Goal: Answer question/provide support: Share knowledge or assist other users

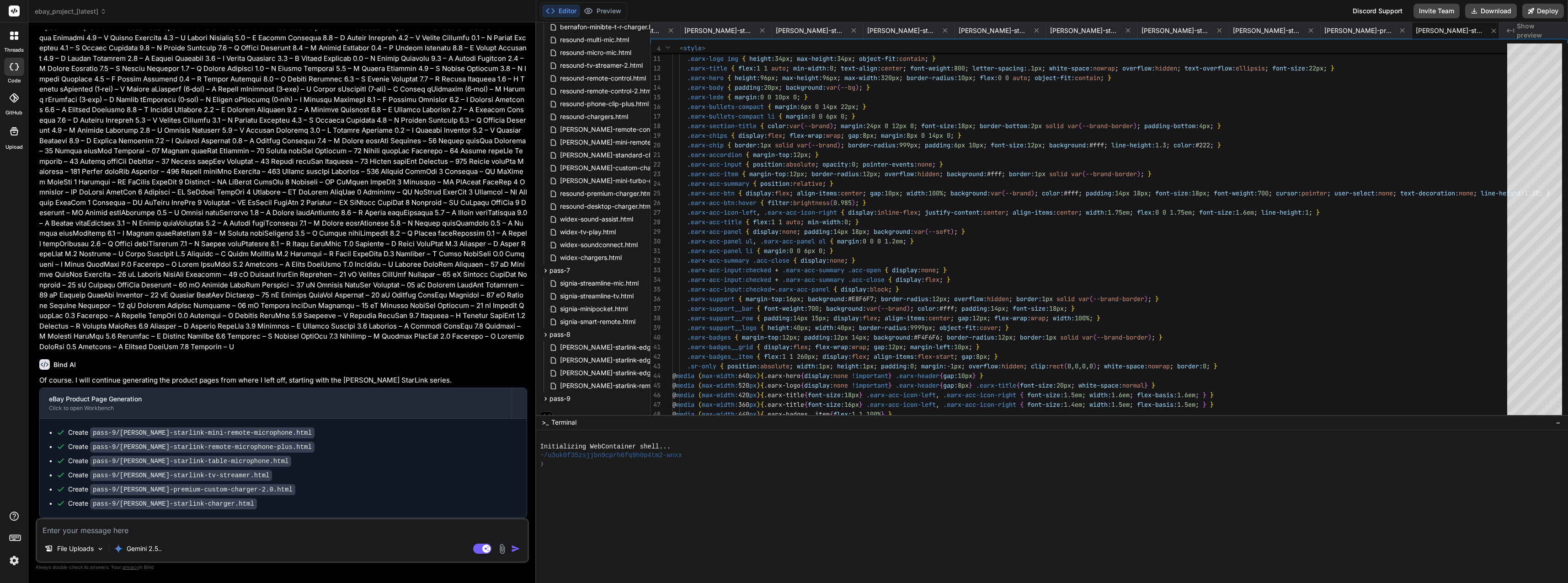
drag, startPoint x: 293, startPoint y: 478, endPoint x: 315, endPoint y: 465, distance: 25.6
click at [293, 478] on div "Create pass-9/[PERSON_NAME]-starlink-tv-streamer.html" at bounding box center [287, 475] width 461 height 10
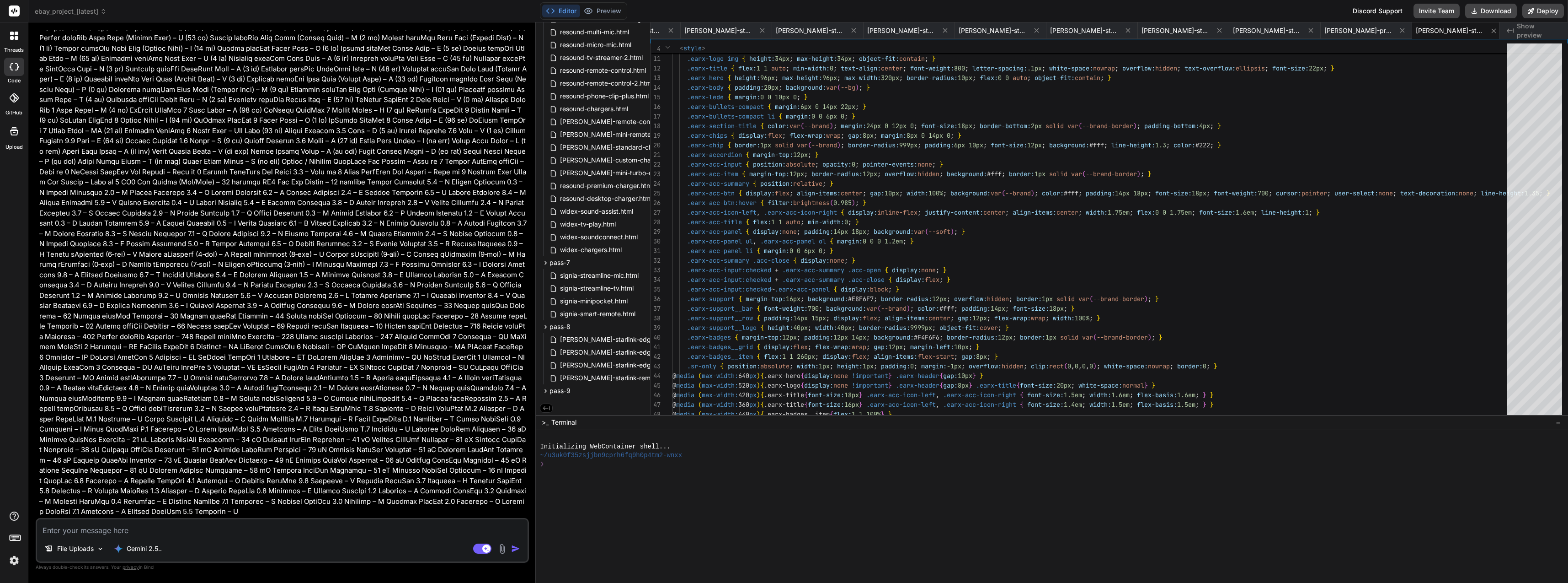
scroll to position [991, 0]
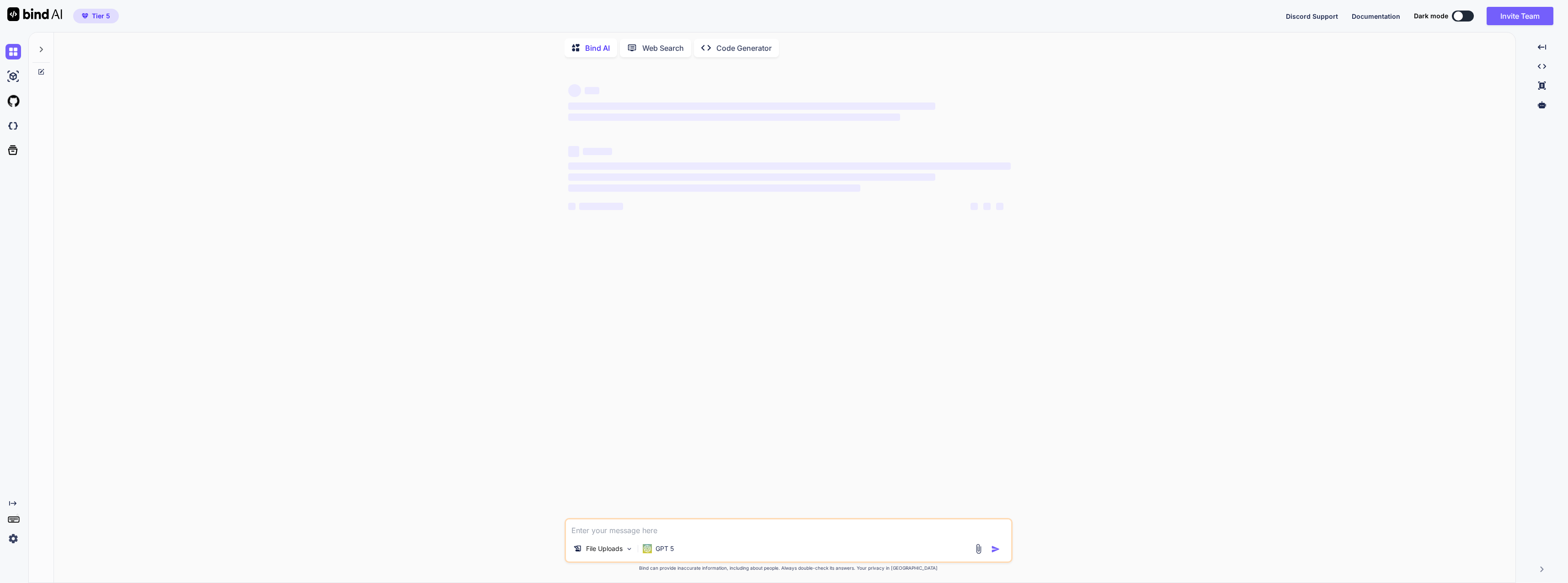
type textarea "x"
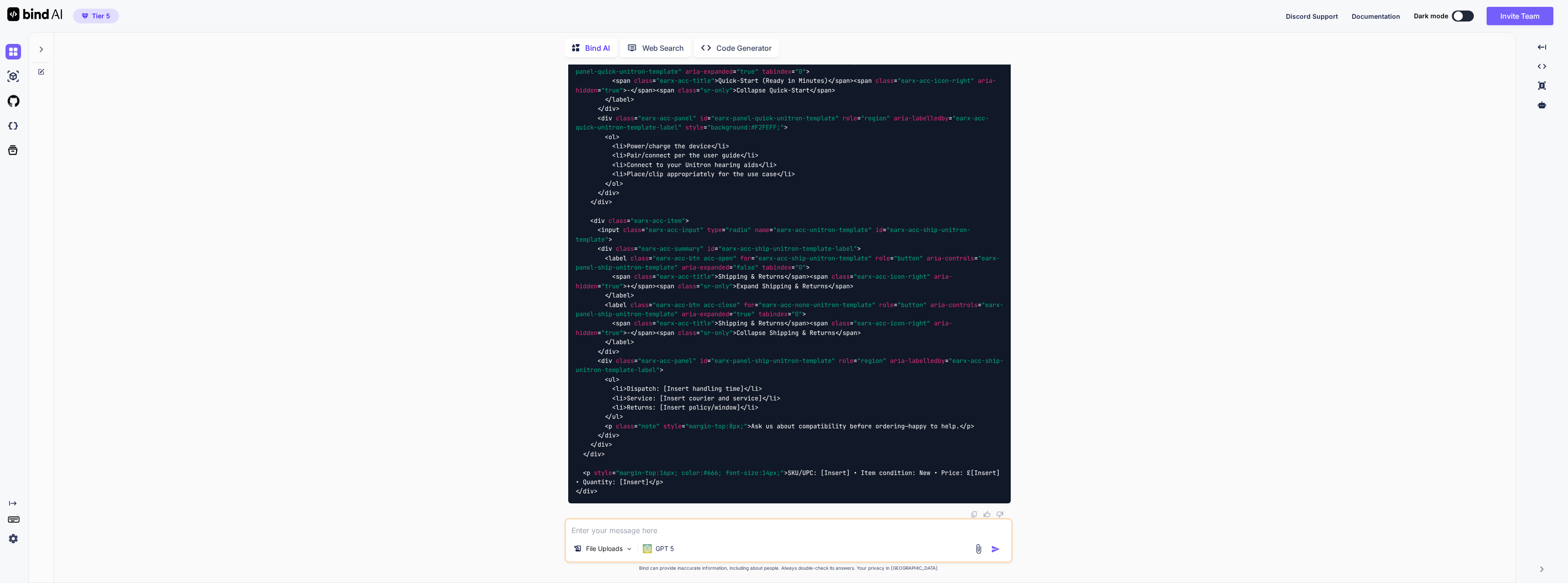
scroll to position [25046, 0]
click at [462, 503] on div "You Yes to all (except "Bernafon Soundclip A" you mean?). note you already have…" at bounding box center [788, 323] width 1454 height 518
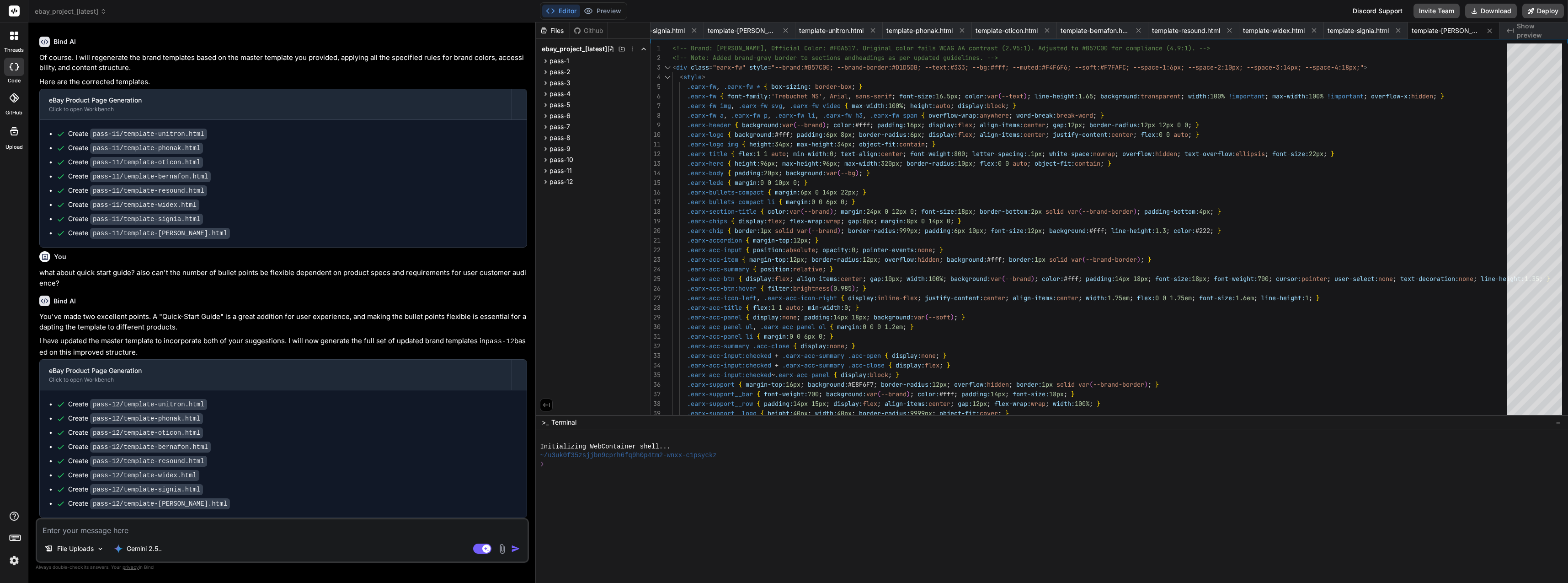
click at [1483, 10] on button "Download" at bounding box center [1491, 11] width 52 height 15
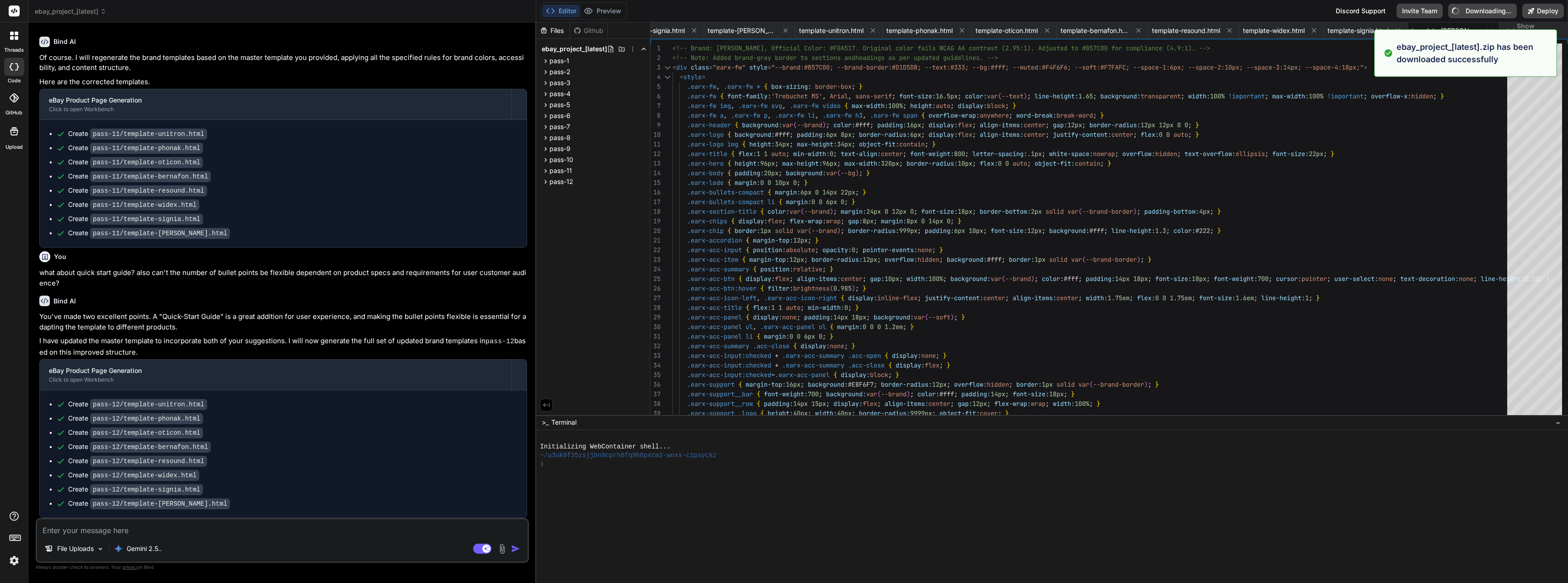
type textarea "x"
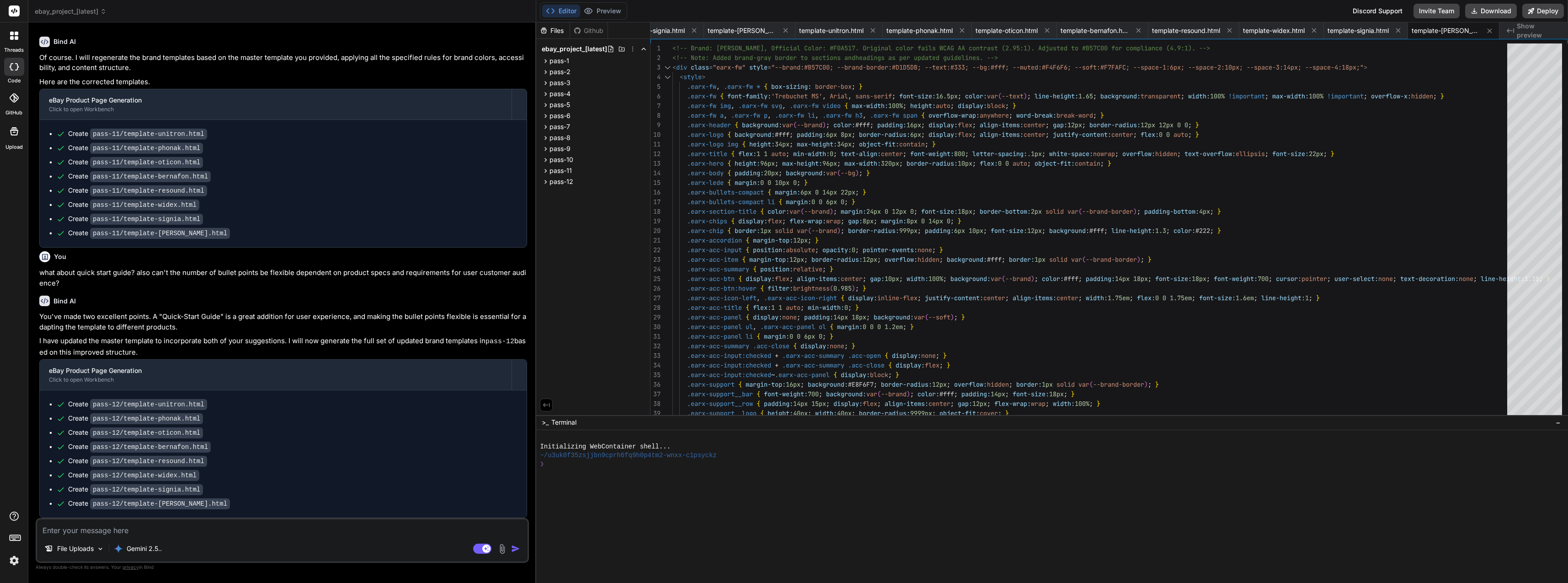
scroll to position [5701, 0]
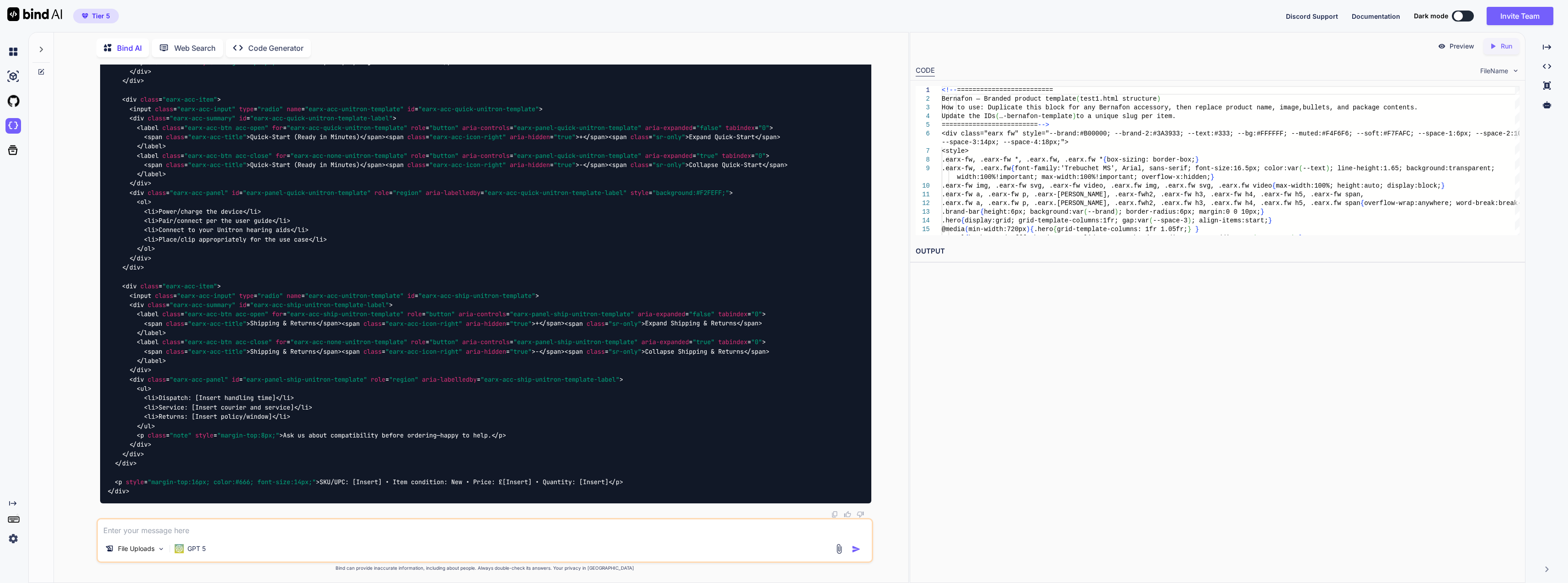
scroll to position [19879, 0]
